Goal: Information Seeking & Learning: Find specific fact

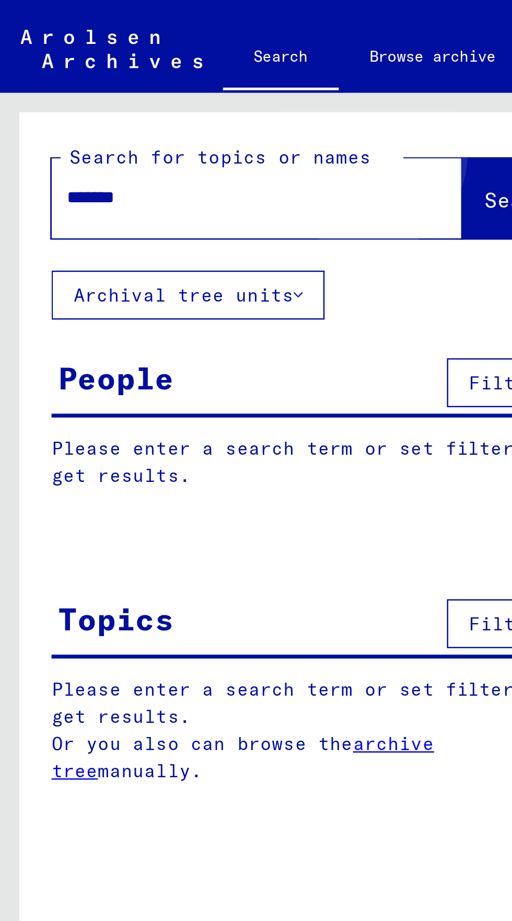
type input "*******"
click at [192, 75] on button "Search" at bounding box center [213, 80] width 51 height 32
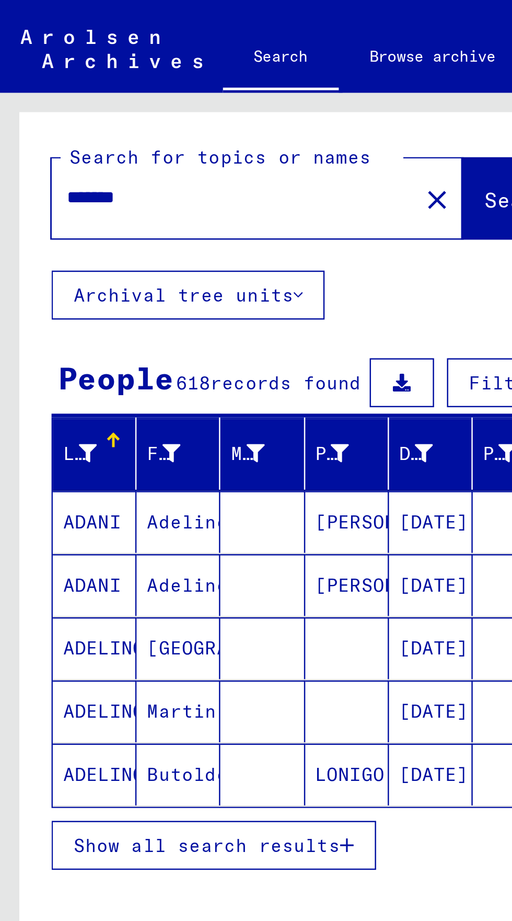
scroll to position [58, 0]
click at [37, 338] on span "Show all search results" at bounding box center [84, 342] width 108 height 9
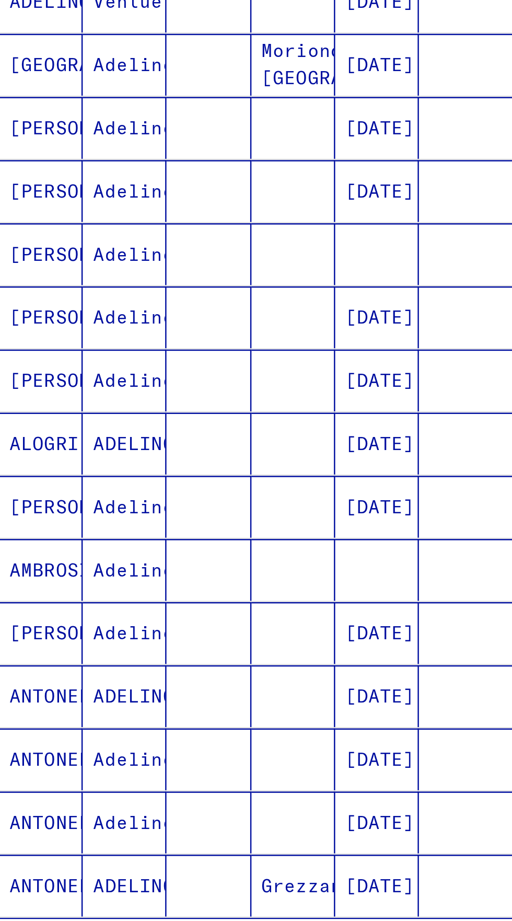
click at [205, 585] on icon "Next page" at bounding box center [203, 592] width 15 height 15
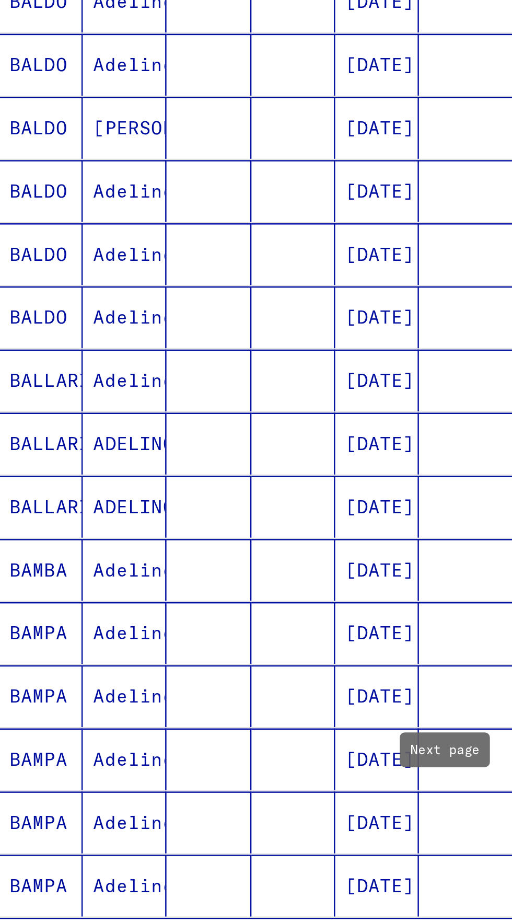
click at [200, 585] on icon "Next page" at bounding box center [203, 592] width 15 height 15
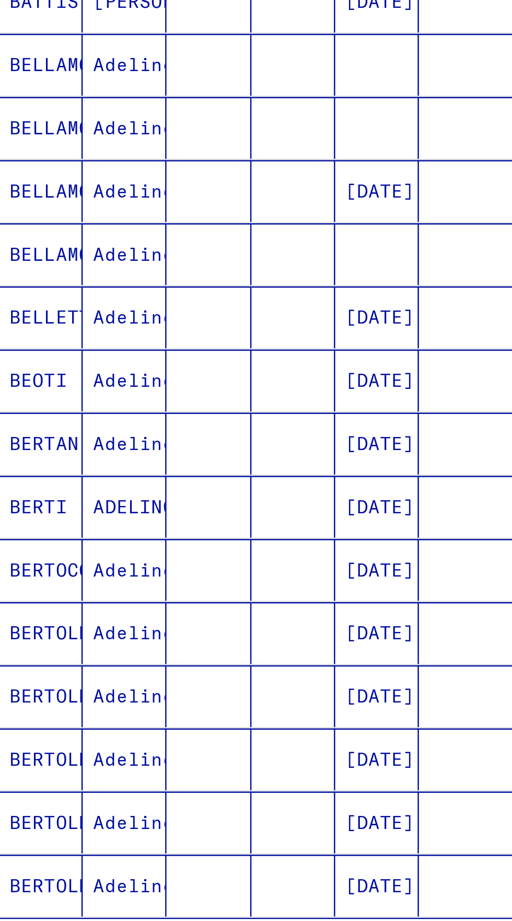
click at [200, 585] on icon "Next page" at bounding box center [203, 592] width 15 height 15
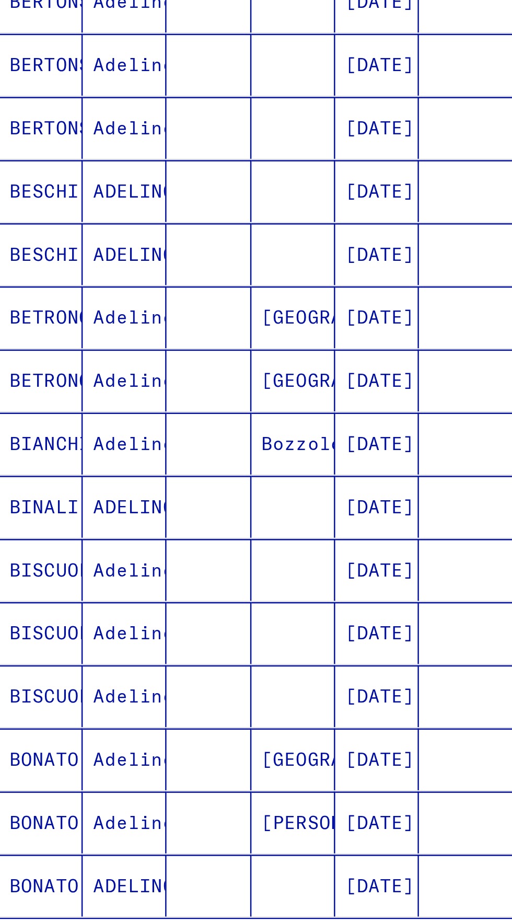
click at [200, 585] on icon "Next page" at bounding box center [203, 592] width 15 height 15
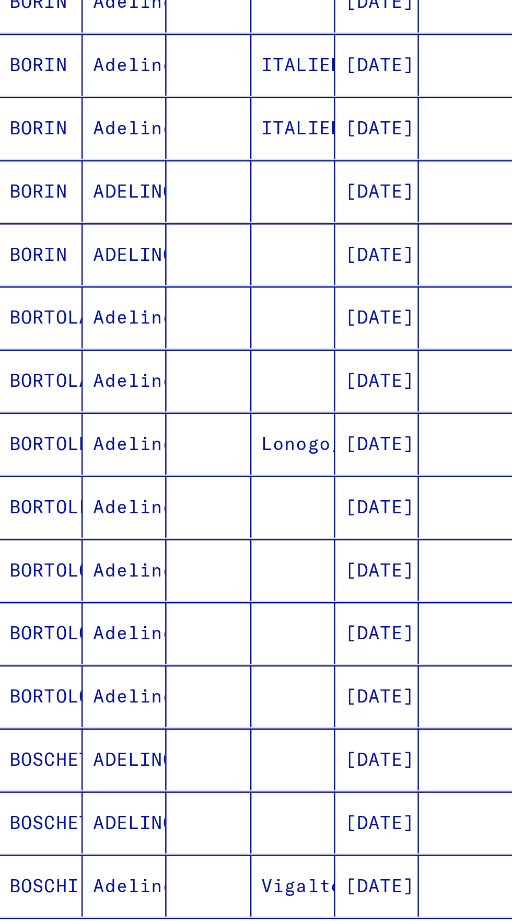
click at [200, 585] on icon "Next page" at bounding box center [203, 592] width 15 height 15
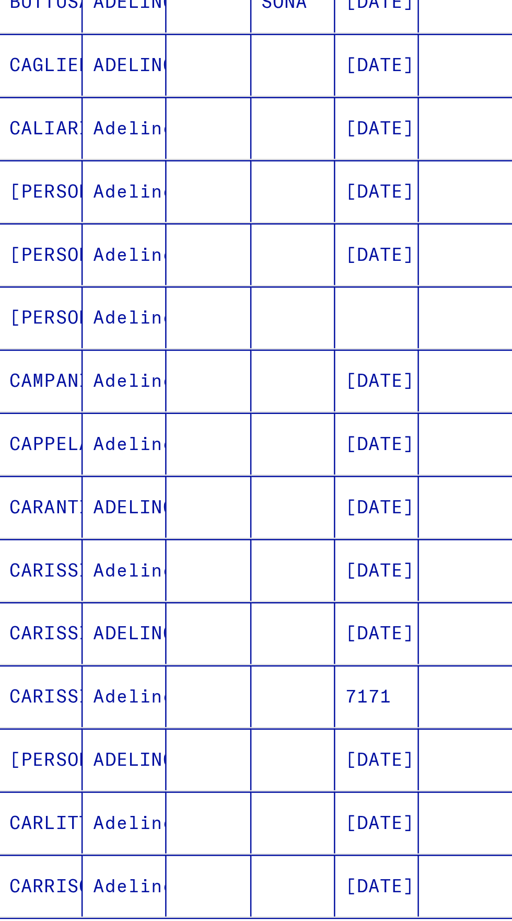
click at [133, 585] on icon "Previous page" at bounding box center [129, 592] width 15 height 15
type input "*"
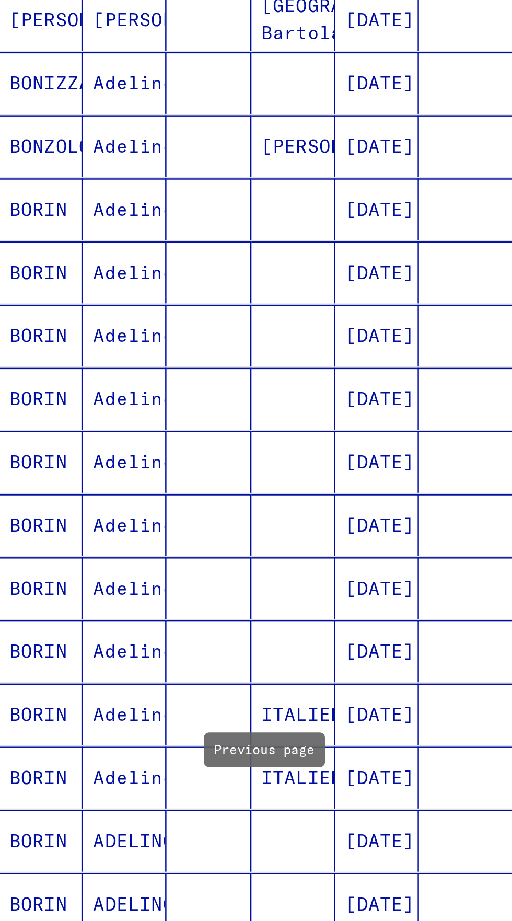
scroll to position [0, 0]
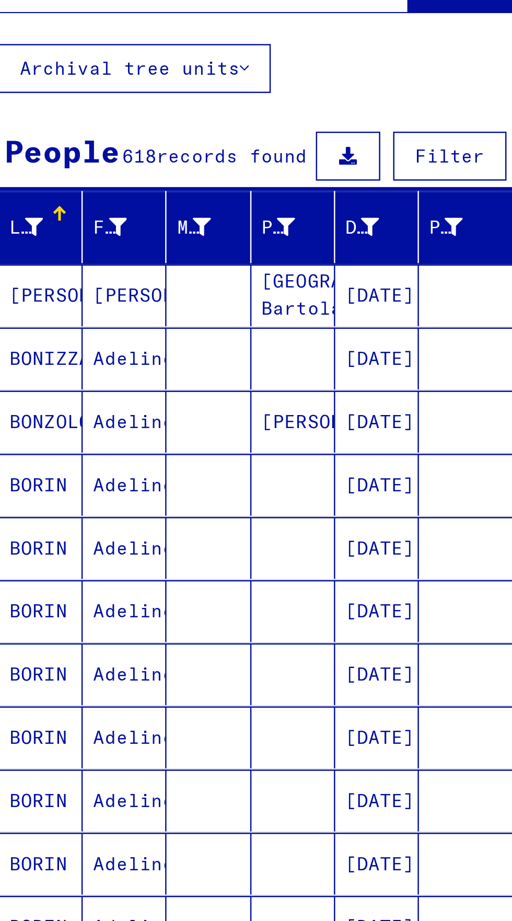
click at [54, 216] on mat-cell "[PERSON_NAME]" at bounding box center [38, 211] width 34 height 25
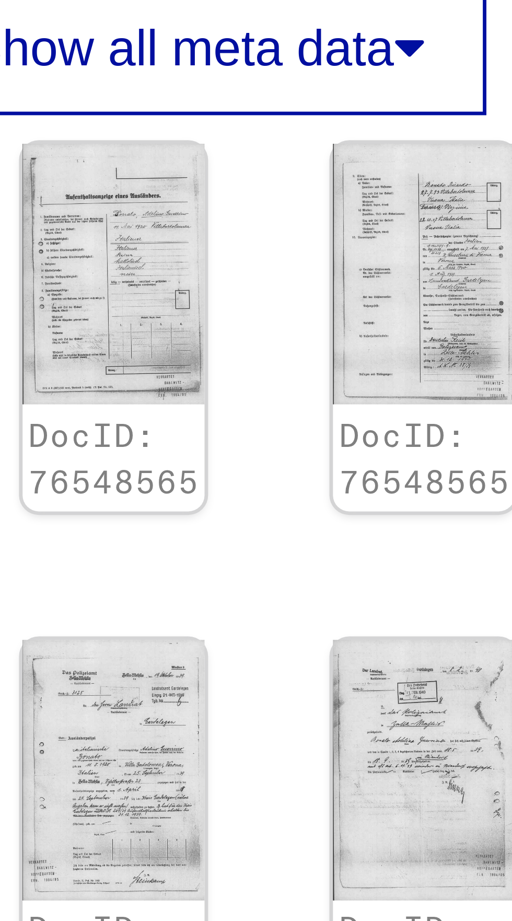
scroll to position [0, 20]
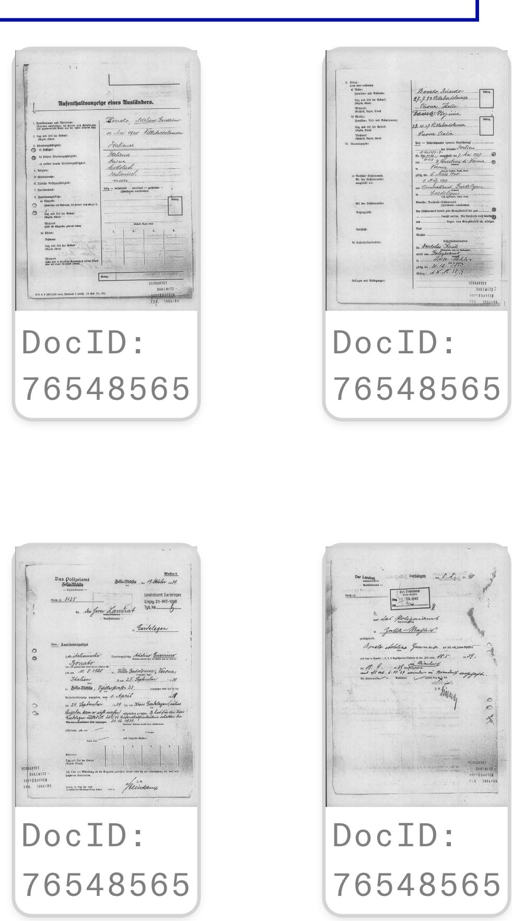
click at [321, 330] on img at bounding box center [329, 338] width 27 height 38
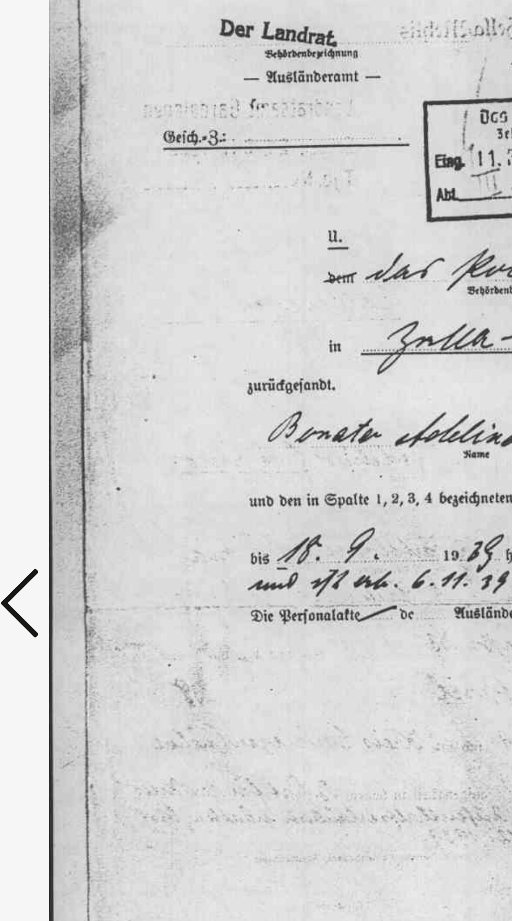
click at [80, 446] on icon at bounding box center [77, 433] width 13 height 25
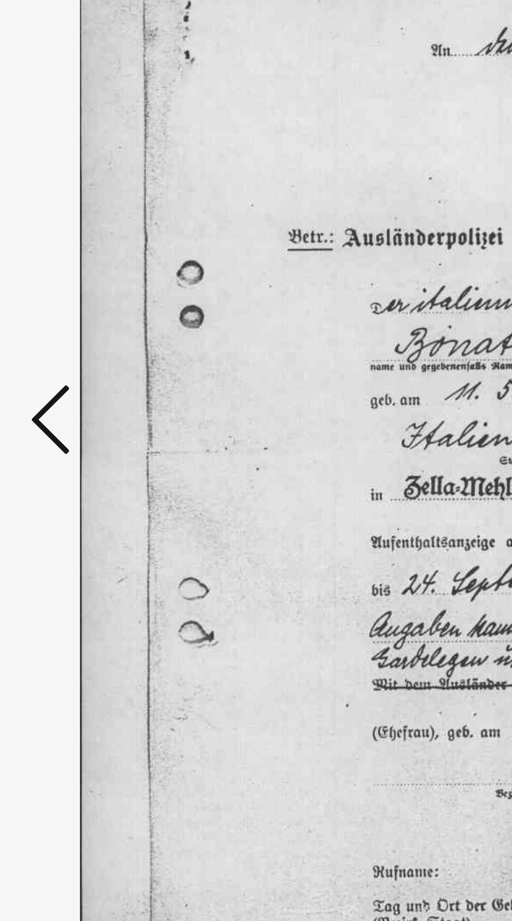
click at [73, 446] on icon at bounding box center [77, 433] width 13 height 25
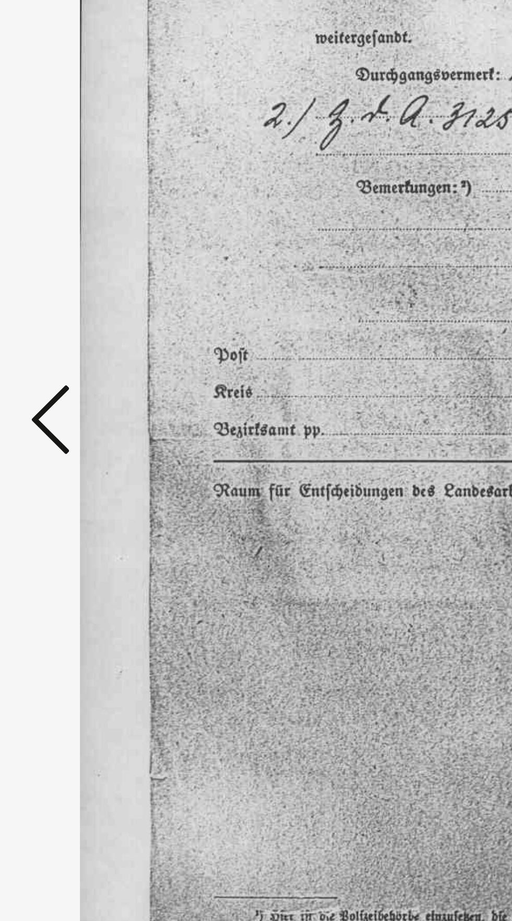
click at [74, 446] on icon at bounding box center [77, 433] width 13 height 25
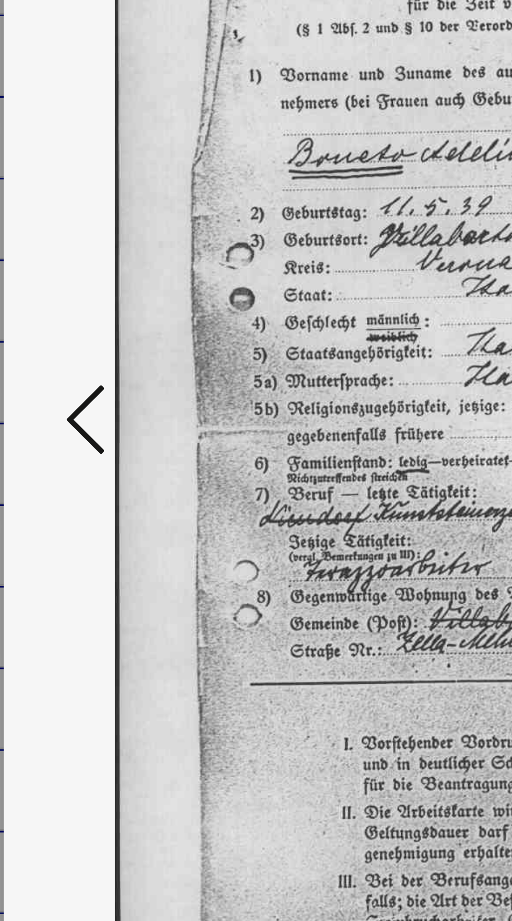
click at [73, 446] on icon at bounding box center [77, 433] width 13 height 25
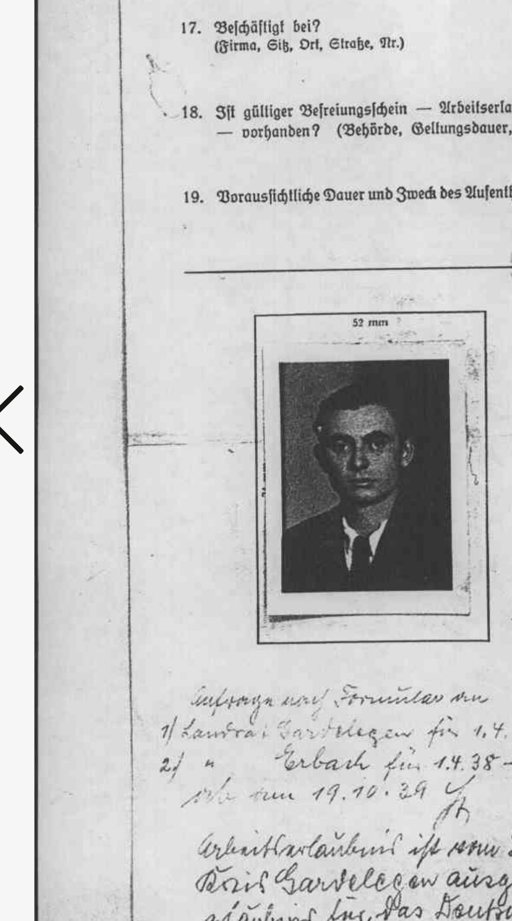
click at [82, 446] on icon at bounding box center [77, 433] width 13 height 25
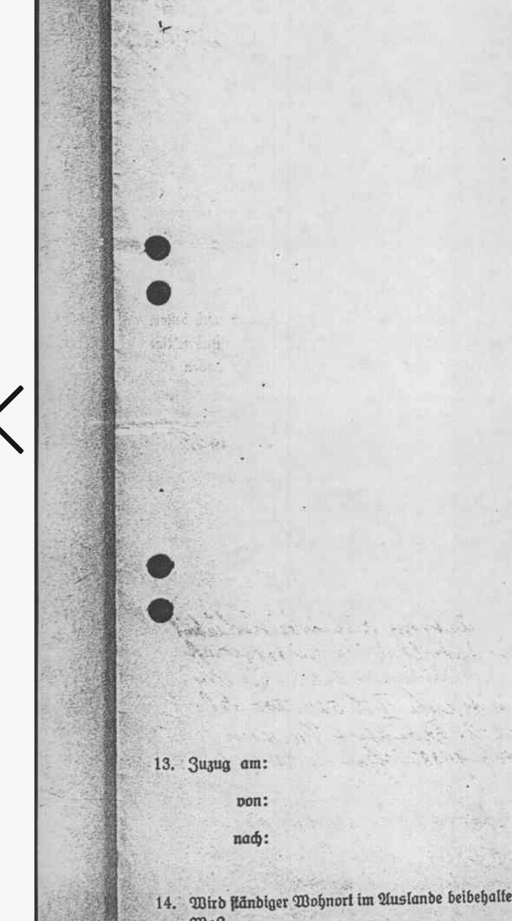
click at [79, 446] on icon at bounding box center [77, 433] width 13 height 25
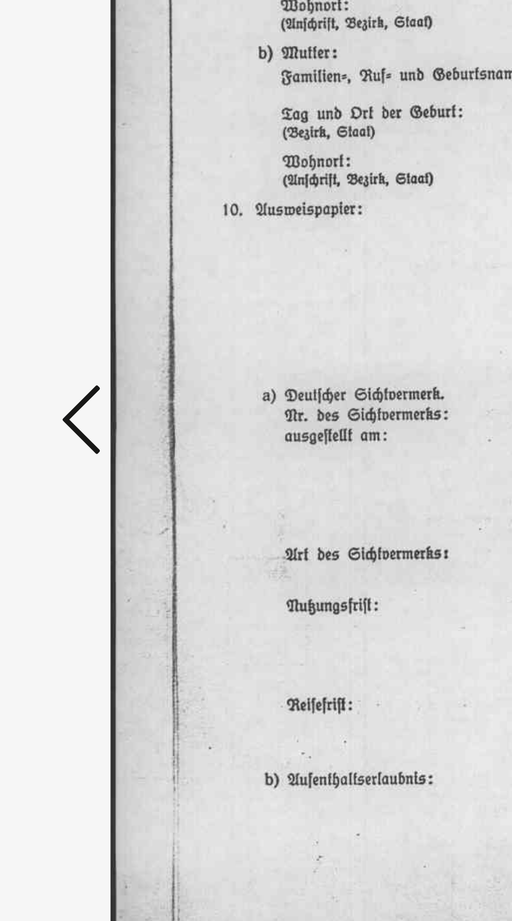
click at [73, 446] on icon at bounding box center [77, 433] width 13 height 25
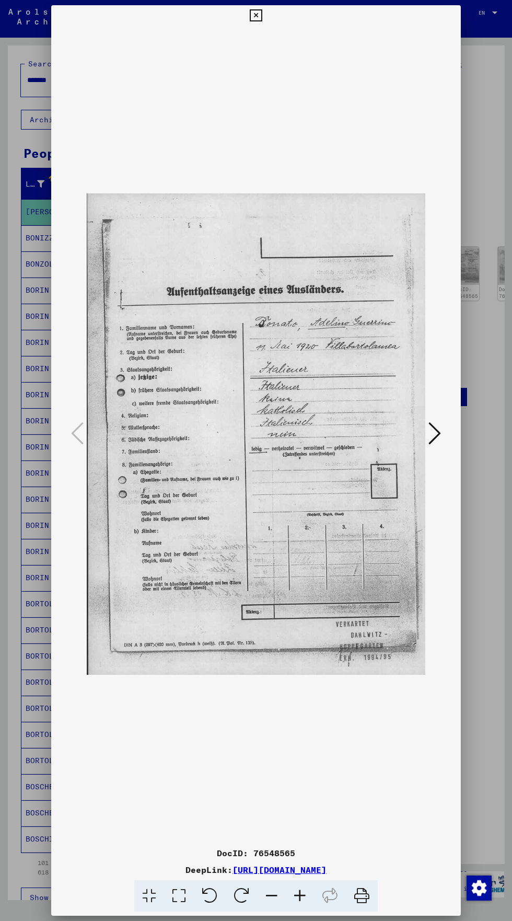
click at [256, 16] on icon at bounding box center [256, 15] width 12 height 13
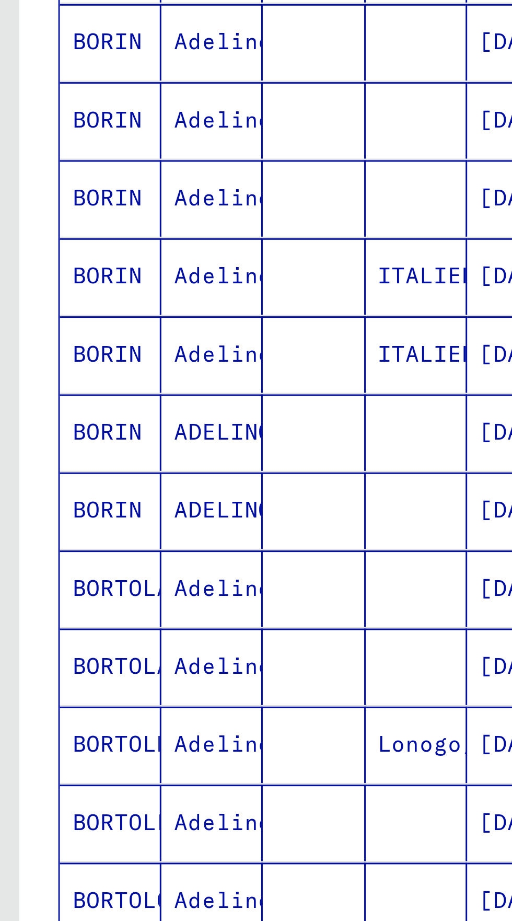
scroll to position [58, 0]
